Goal: Transaction & Acquisition: Purchase product/service

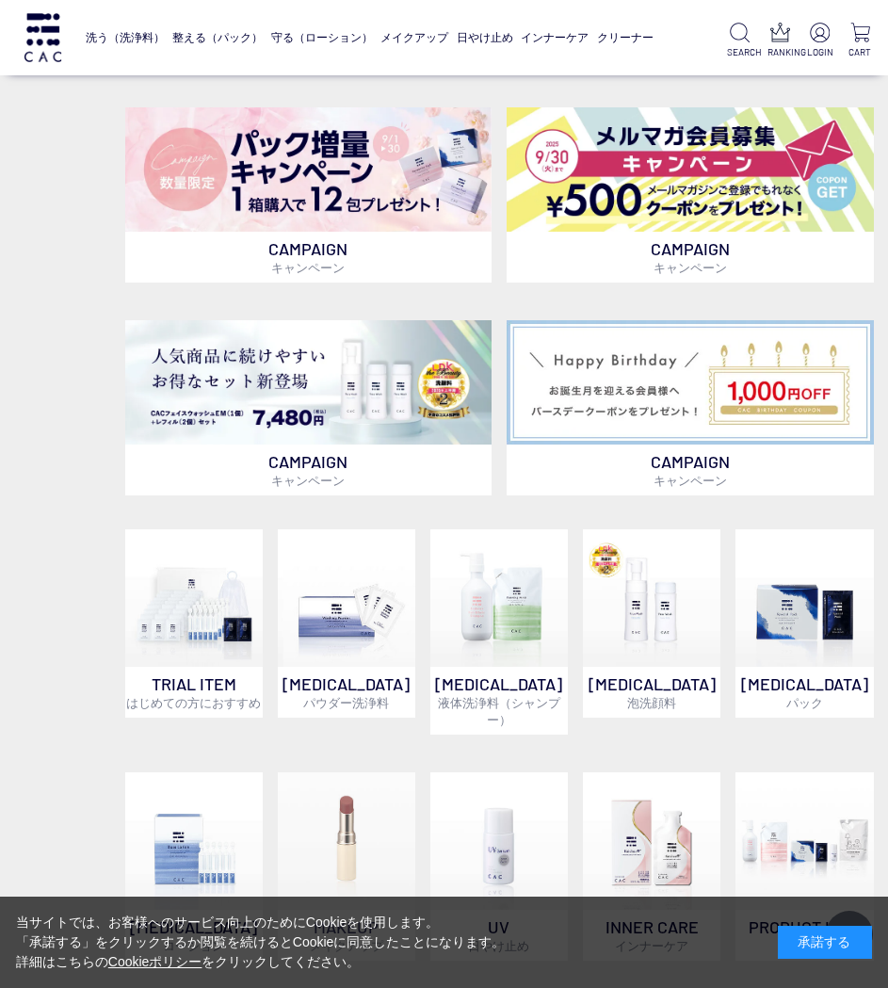
scroll to position [847, 0]
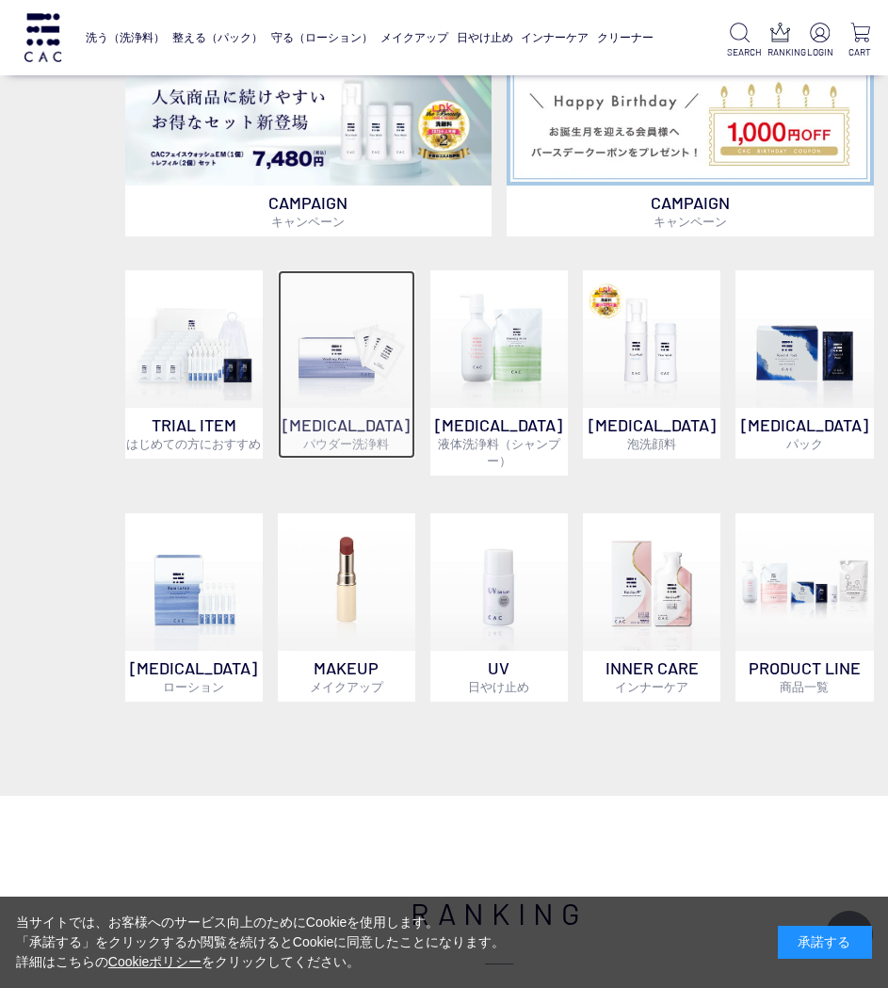
click at [334, 350] on img at bounding box center [346, 338] width 137 height 137
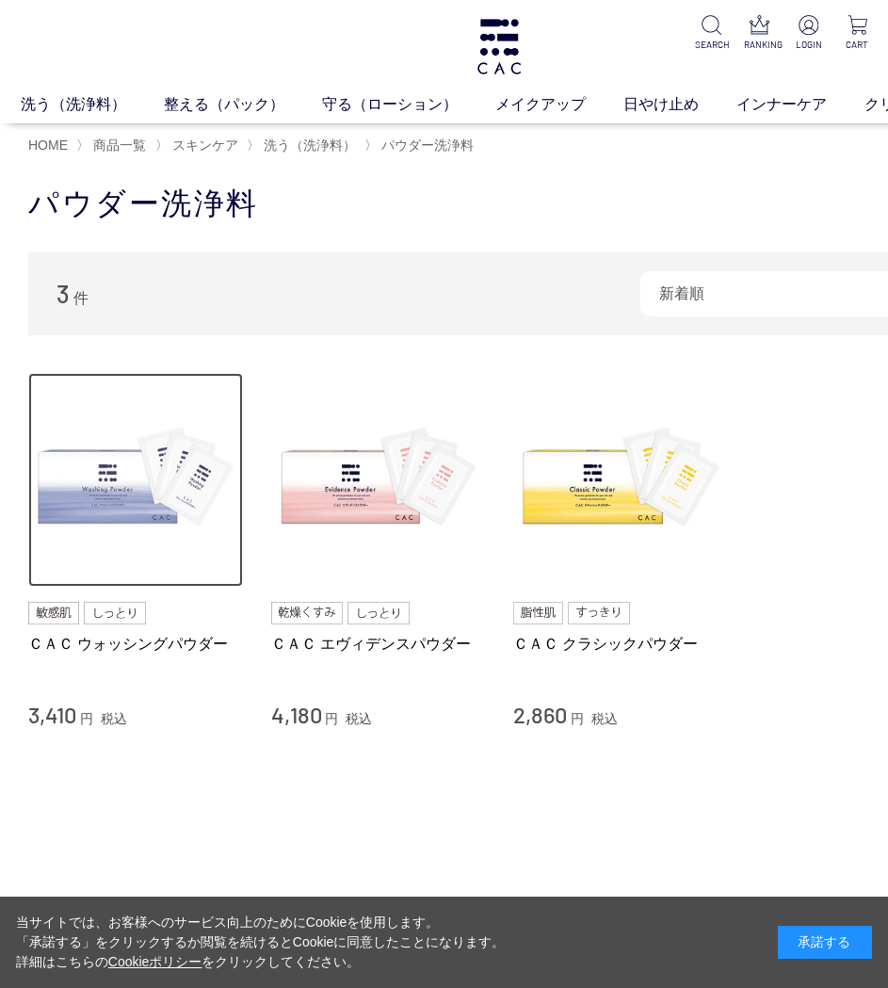
click at [117, 497] on img at bounding box center [135, 480] width 215 height 215
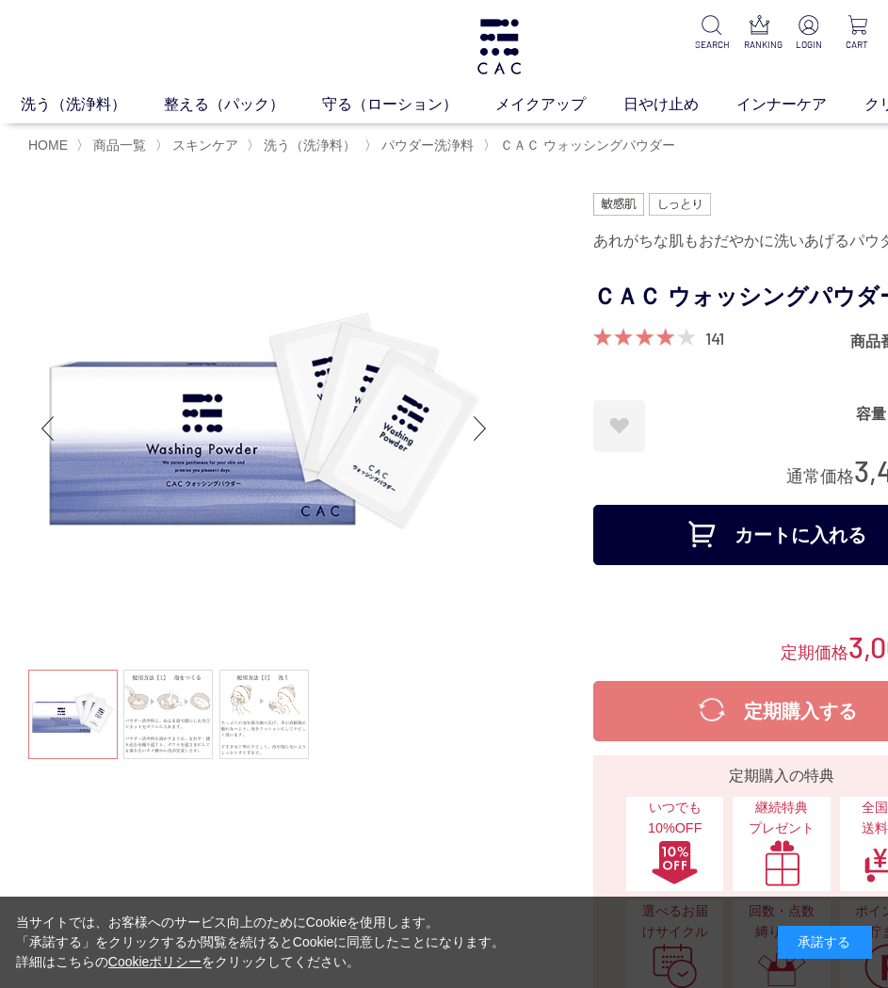
scroll to position [0, 110]
